Goal: Check status: Verify the current state of an ongoing process or item

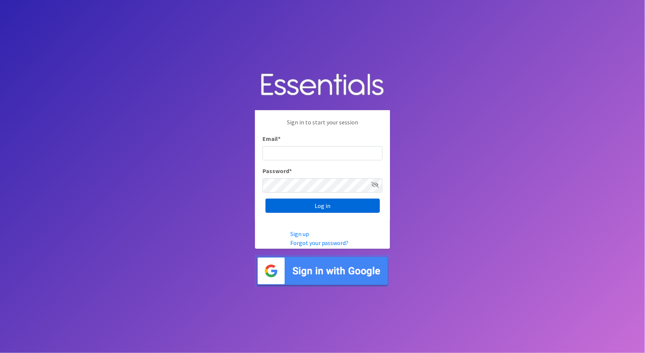
type input "cathy@alohadiaperbank.org"
click at [337, 209] on input "Log in" at bounding box center [323, 206] width 114 height 14
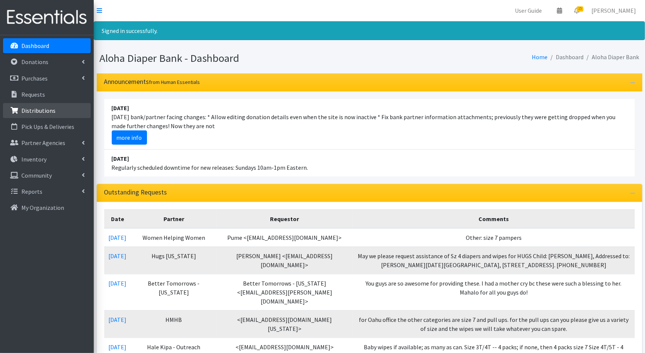
click at [46, 108] on p "Distributions" at bounding box center [38, 111] width 34 height 8
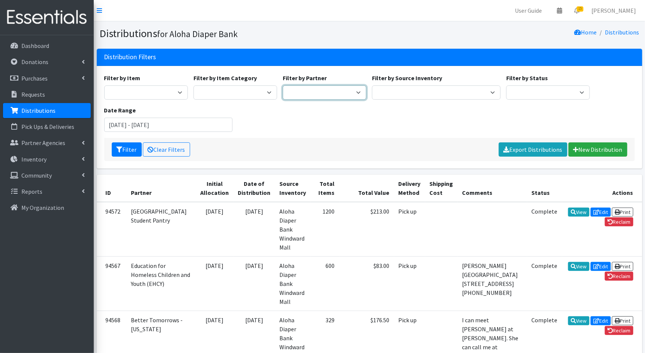
click at [306, 90] on select "Aloha Diaper Bank Maui [PERSON_NAME] Better Tomorrows - [US_STATE] BYU Student …" at bounding box center [325, 93] width 84 height 14
select select "4941"
click at [129, 148] on button "Filter" at bounding box center [127, 150] width 30 height 14
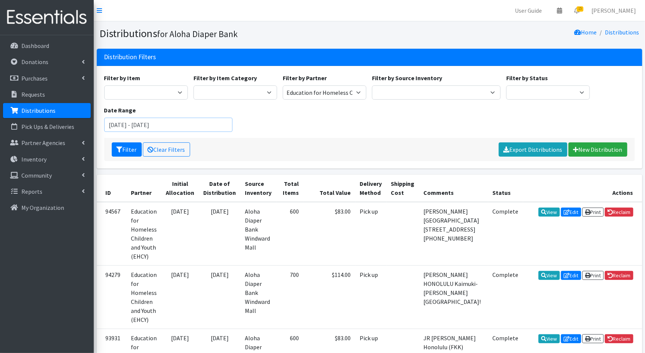
click at [172, 124] on input "[DATE] - [DATE]" at bounding box center [168, 125] width 129 height 14
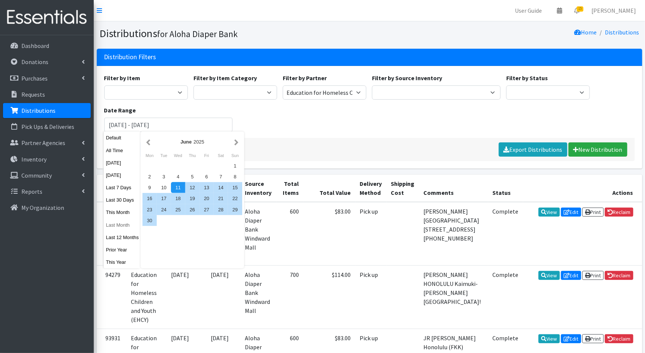
click at [124, 222] on button "Last Month" at bounding box center [122, 225] width 37 height 11
type input "[DATE] - [DATE]"
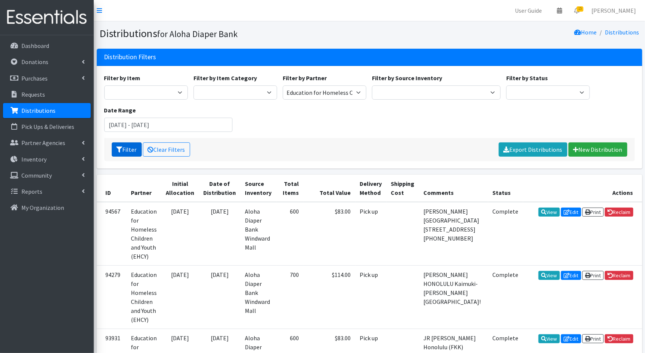
click at [125, 154] on button "Filter" at bounding box center [127, 150] width 30 height 14
